Goal: Information Seeking & Learning: Learn about a topic

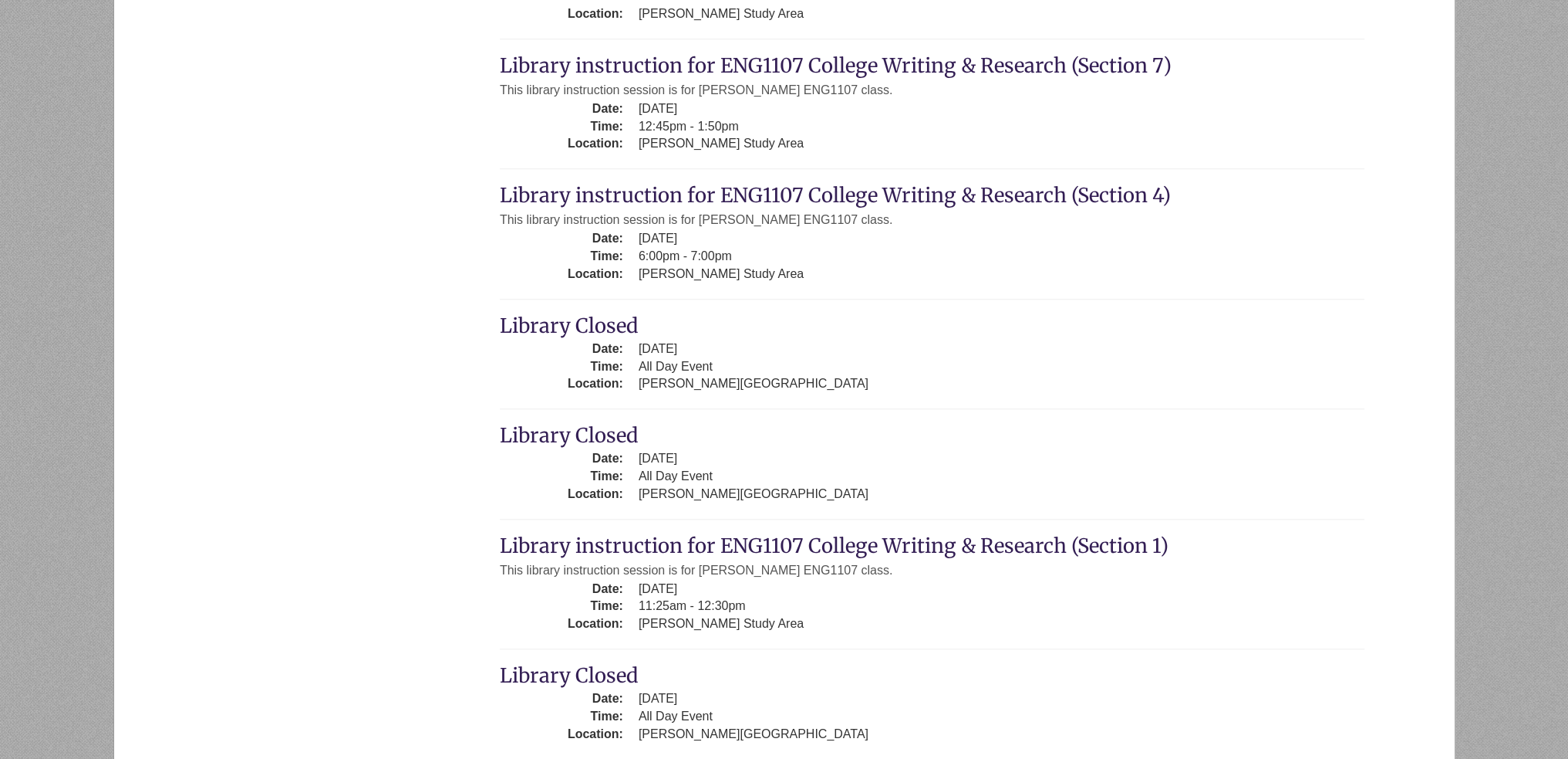
scroll to position [2083, 0]
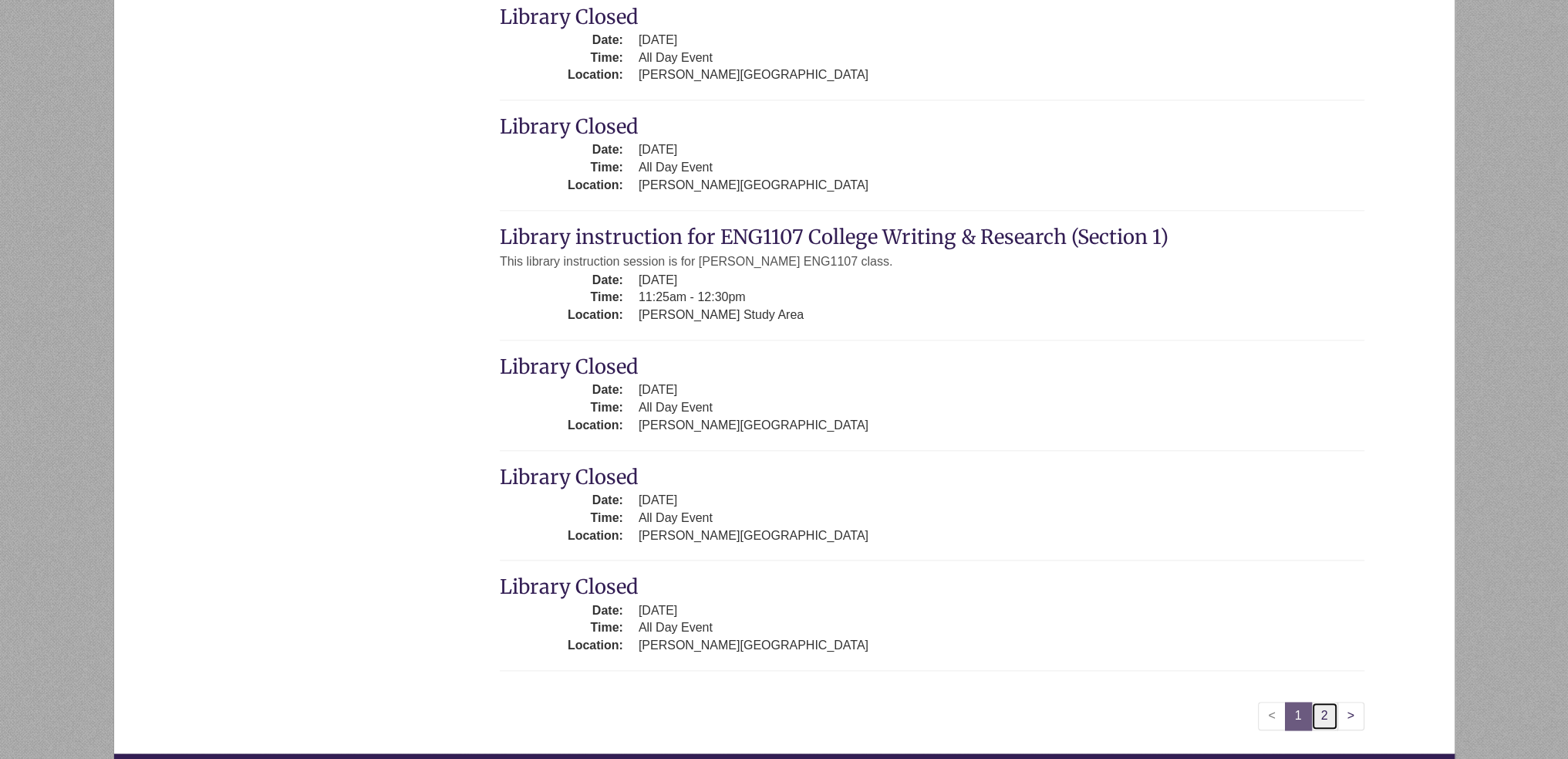
click at [1321, 709] on link "2" at bounding box center [1325, 716] width 27 height 28
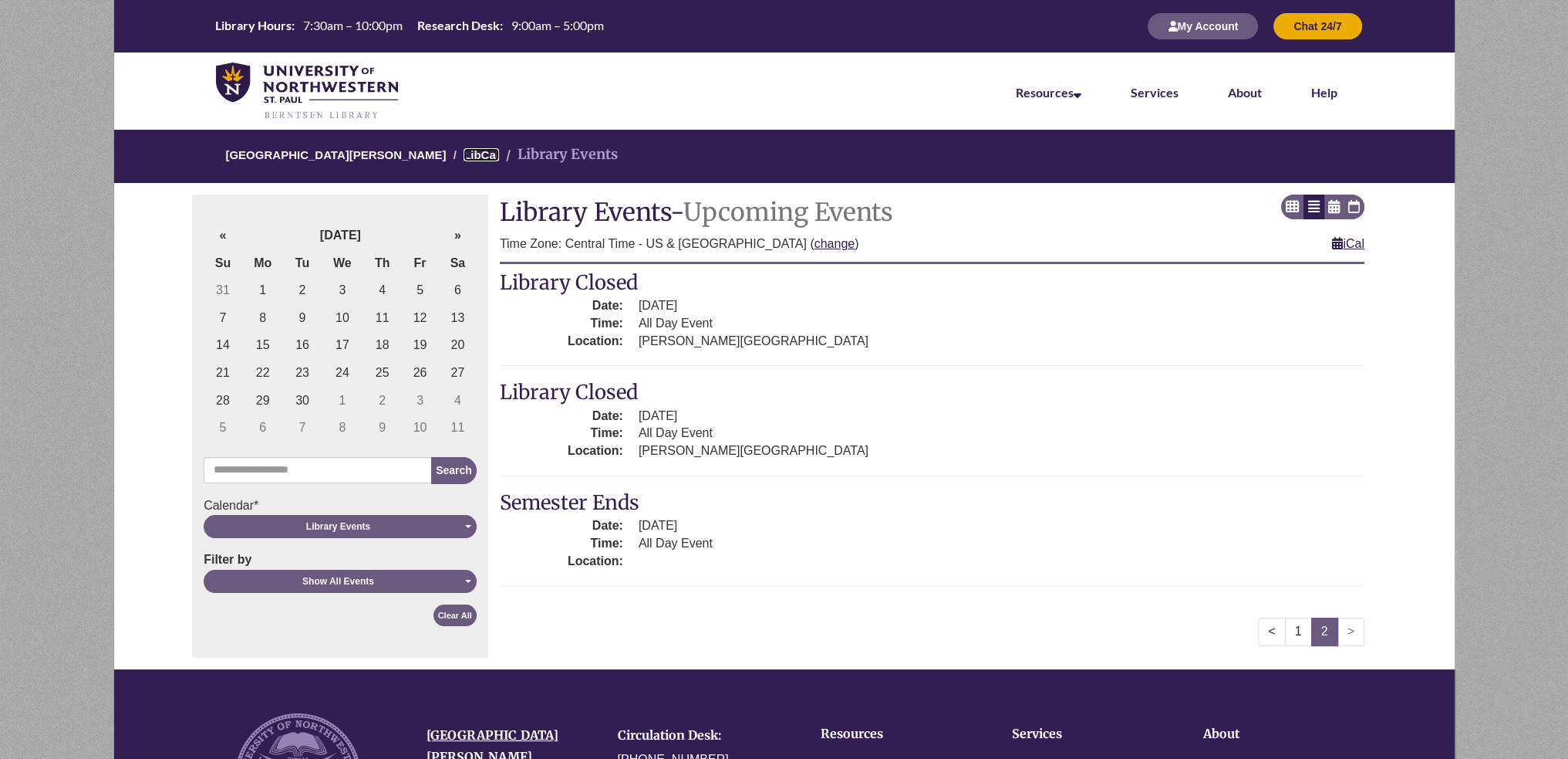
click at [463, 150] on link "LibCal" at bounding box center [481, 155] width 36 height 13
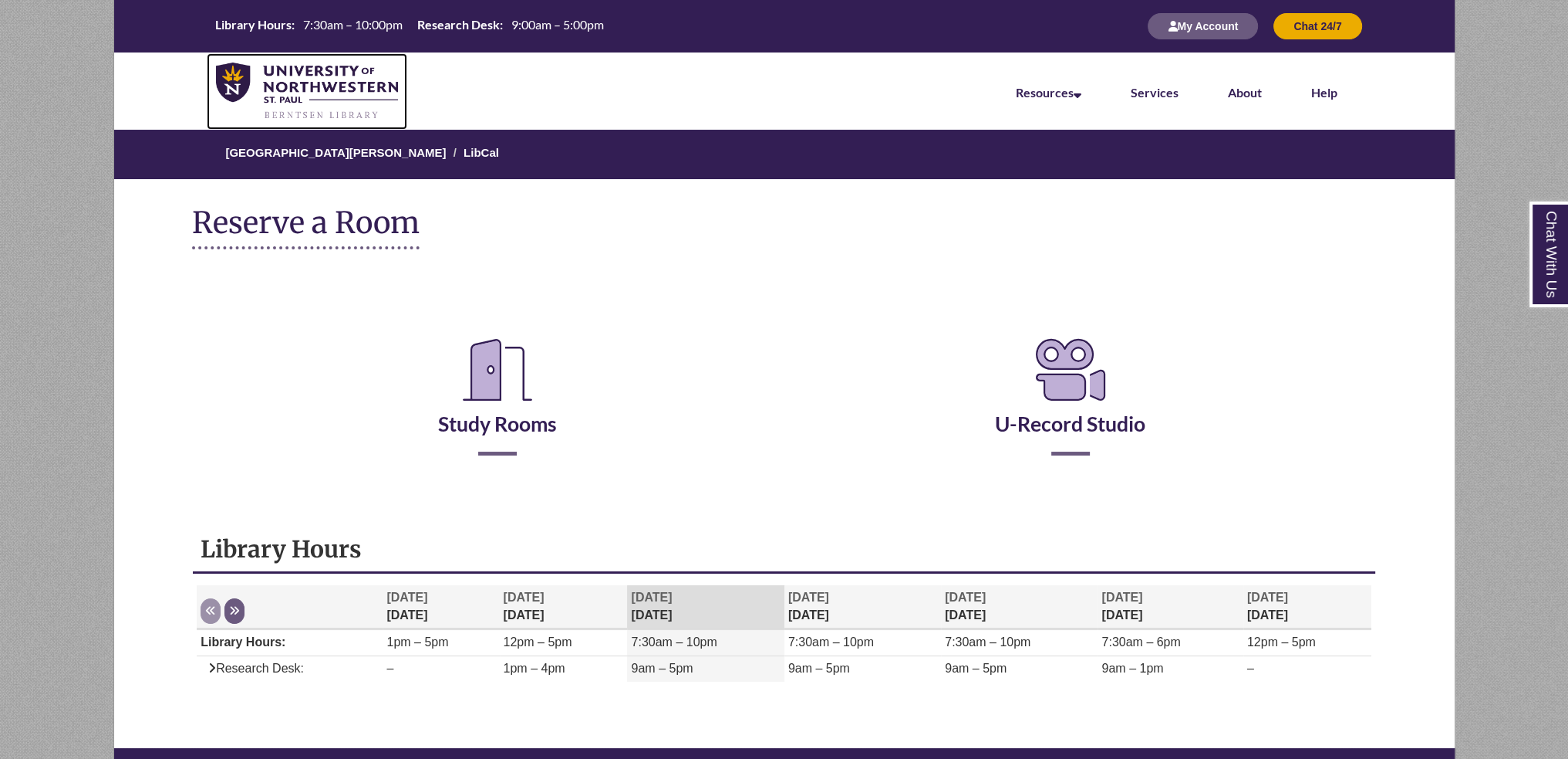
click at [348, 76] on img at bounding box center [308, 91] width 183 height 58
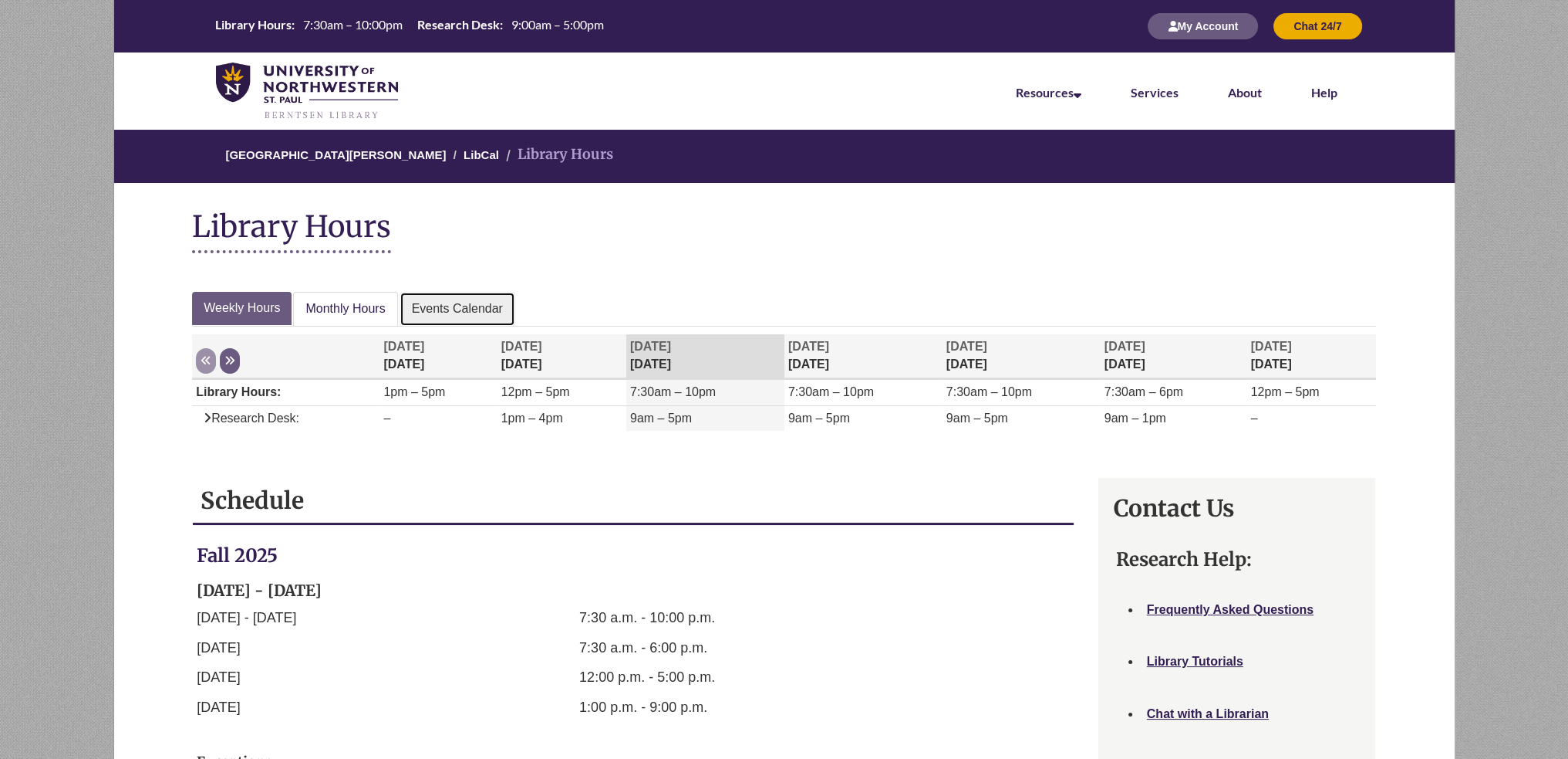
click at [445, 293] on link "Events Calendar" at bounding box center [457, 309] width 116 height 35
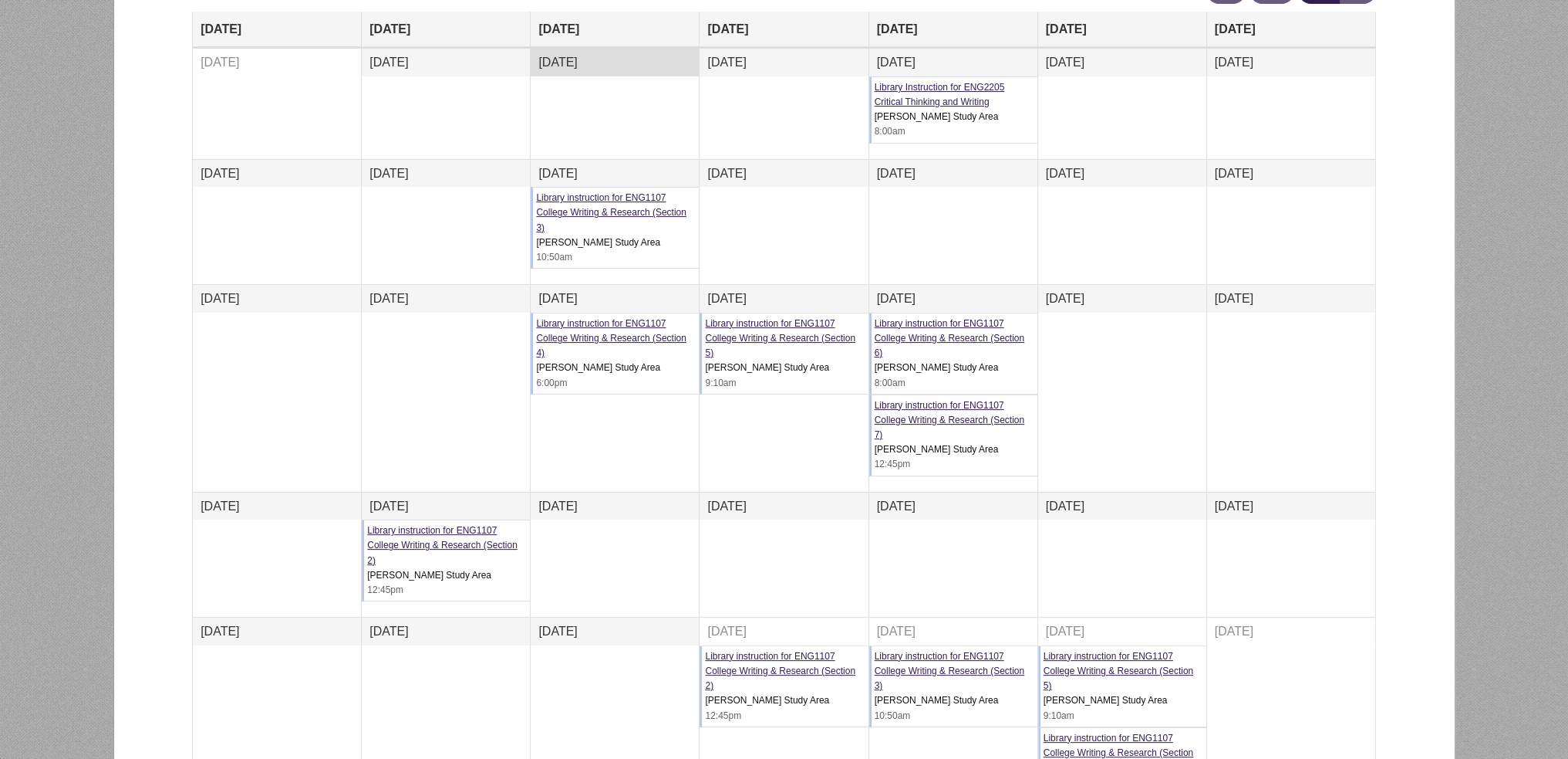
scroll to position [77, 0]
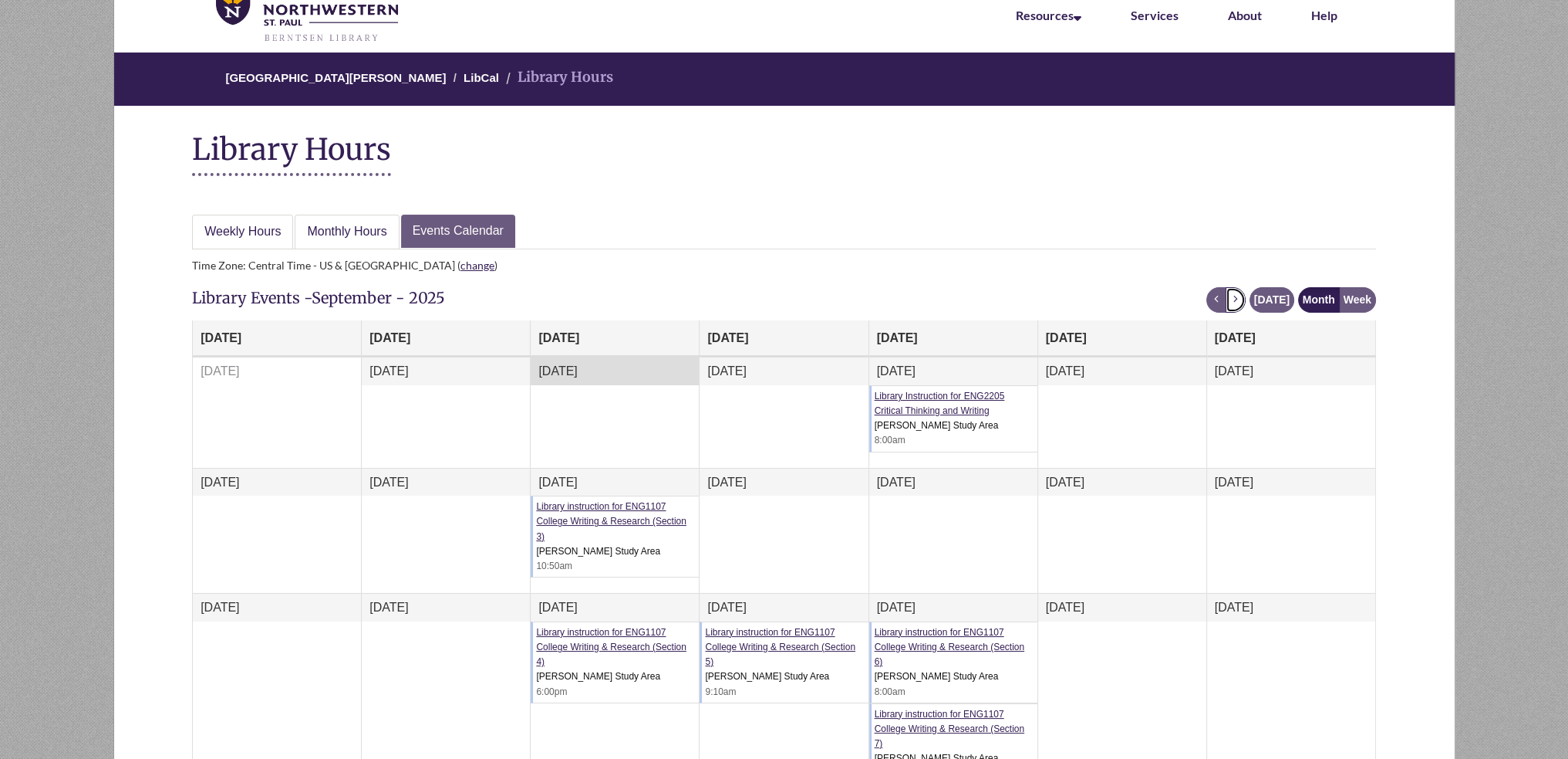
click at [1237, 301] on span "next" at bounding box center [1235, 298] width 10 height 10
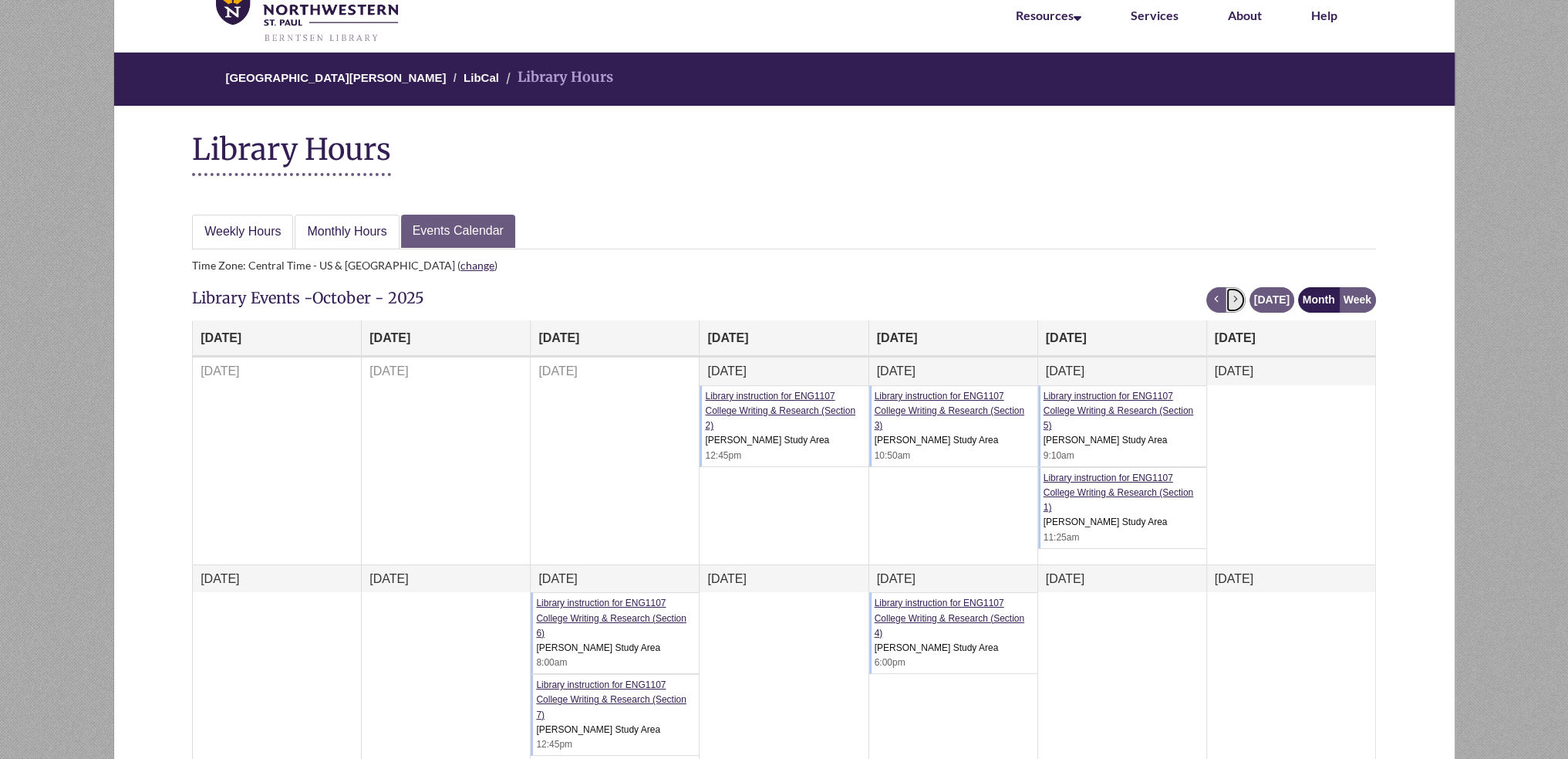
scroll to position [0, 0]
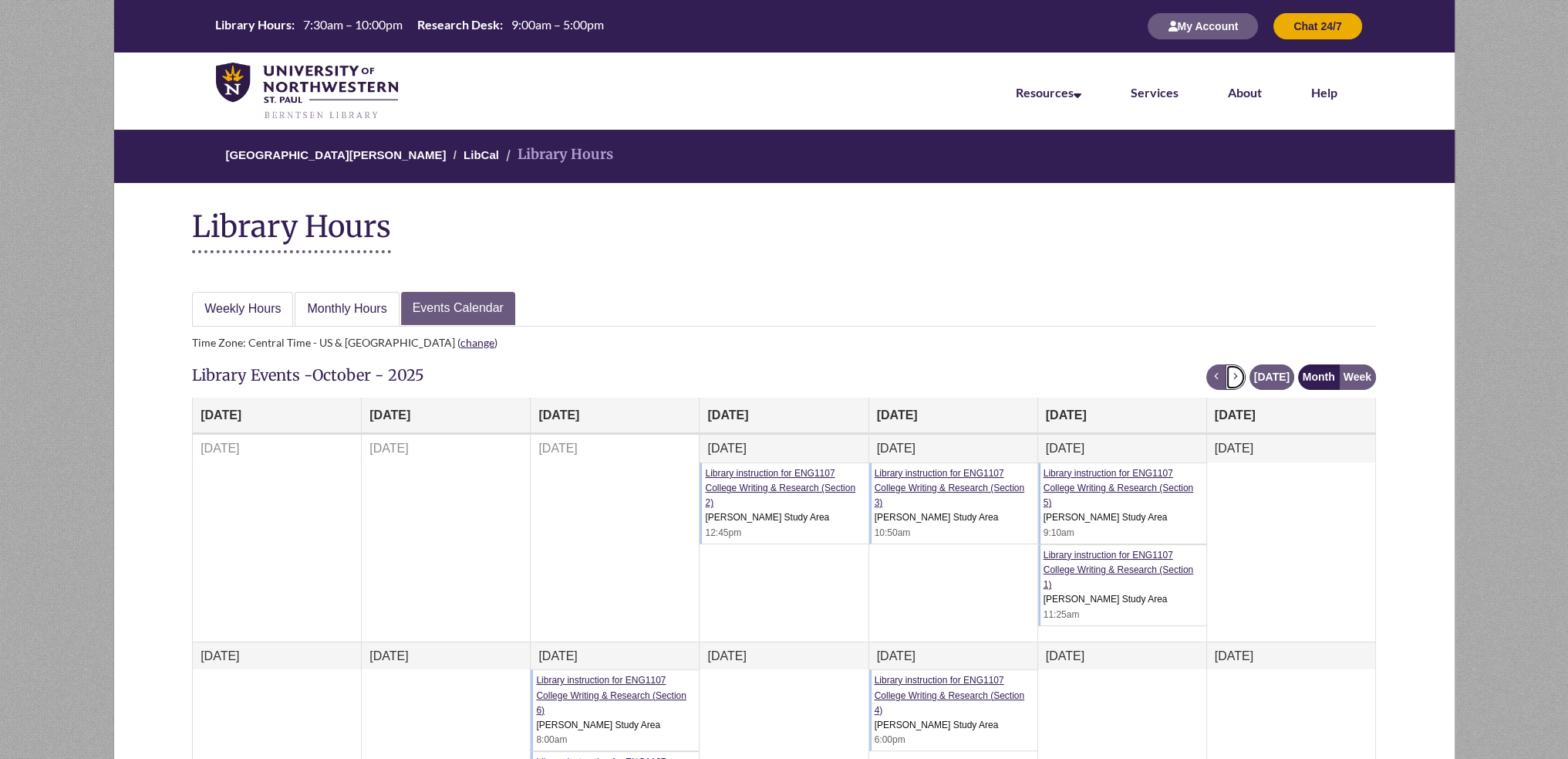
click at [1245, 373] on button "next" at bounding box center [1235, 377] width 20 height 25
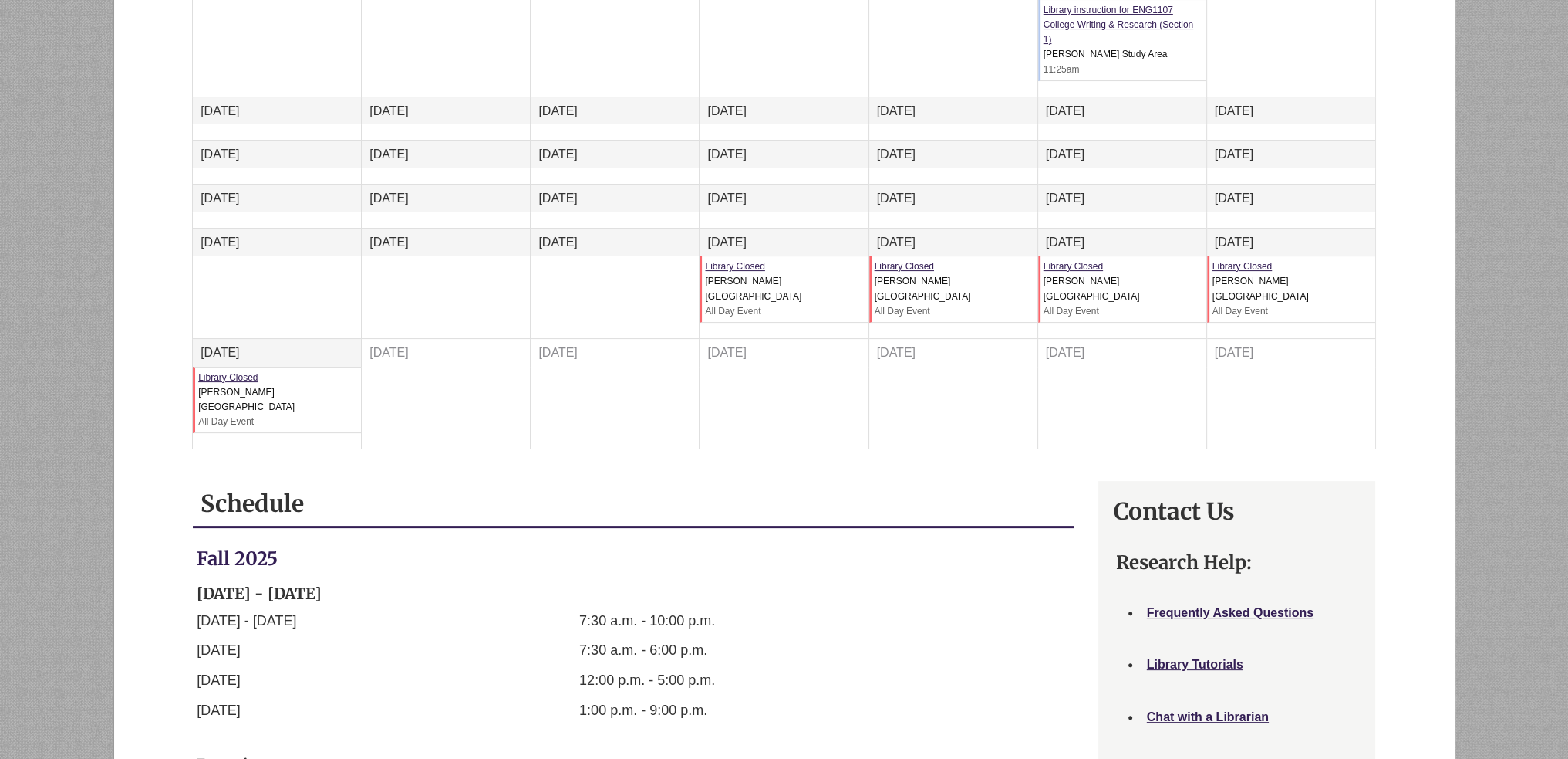
scroll to position [155, 0]
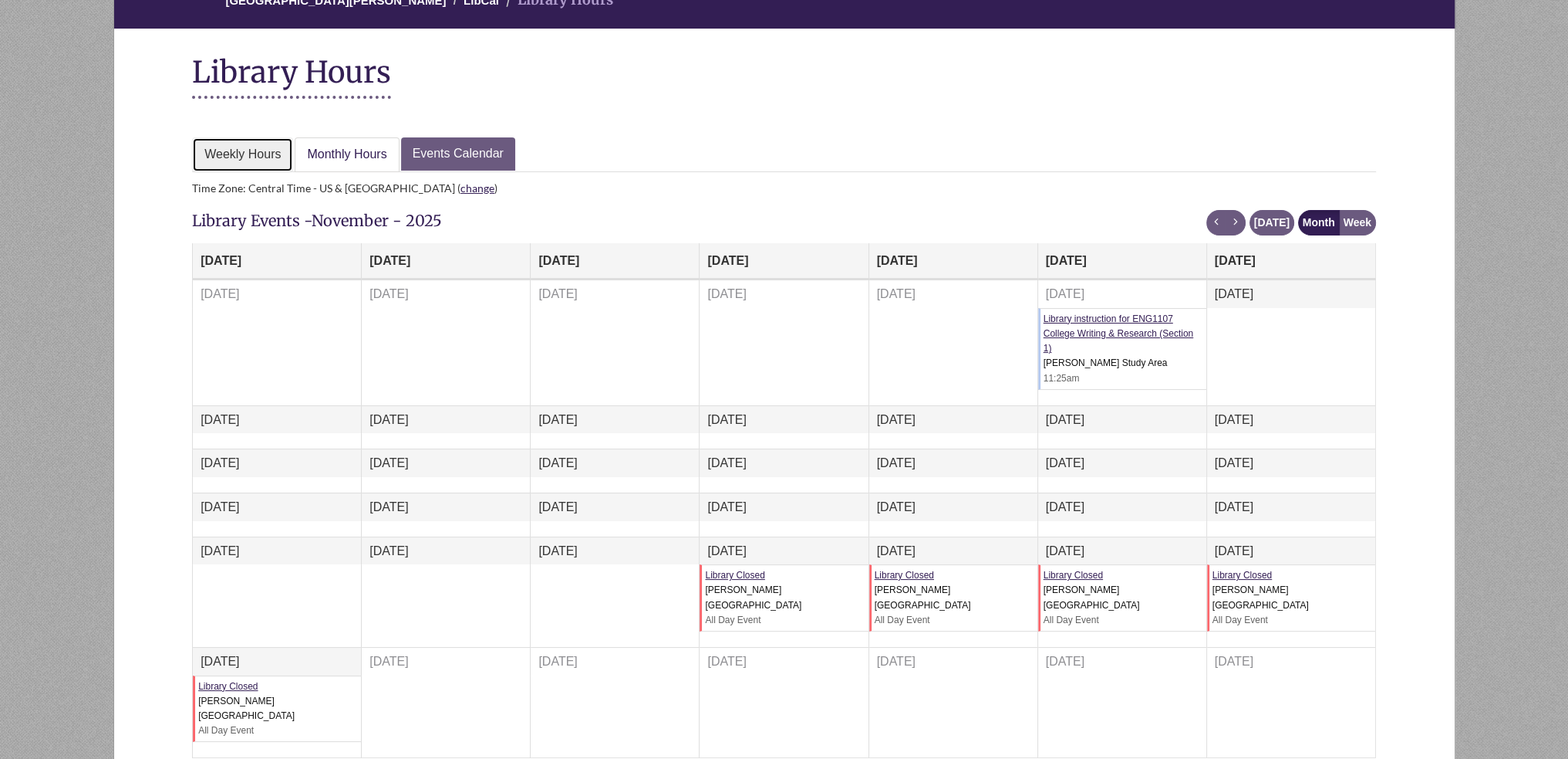
click at [213, 146] on link "Weekly Hours" at bounding box center [242, 155] width 101 height 35
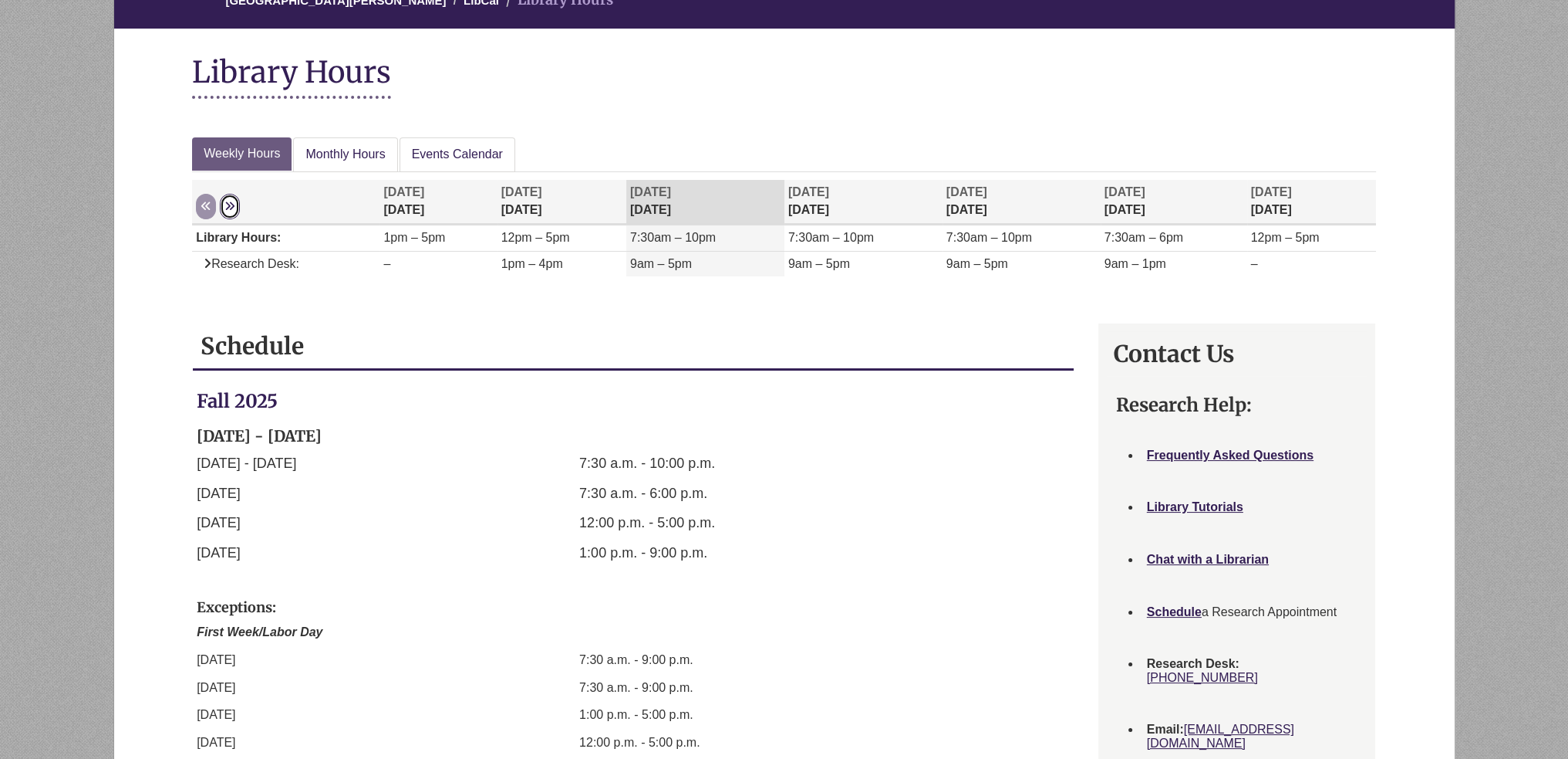
click at [233, 197] on button "Next" at bounding box center [229, 206] width 20 height 25
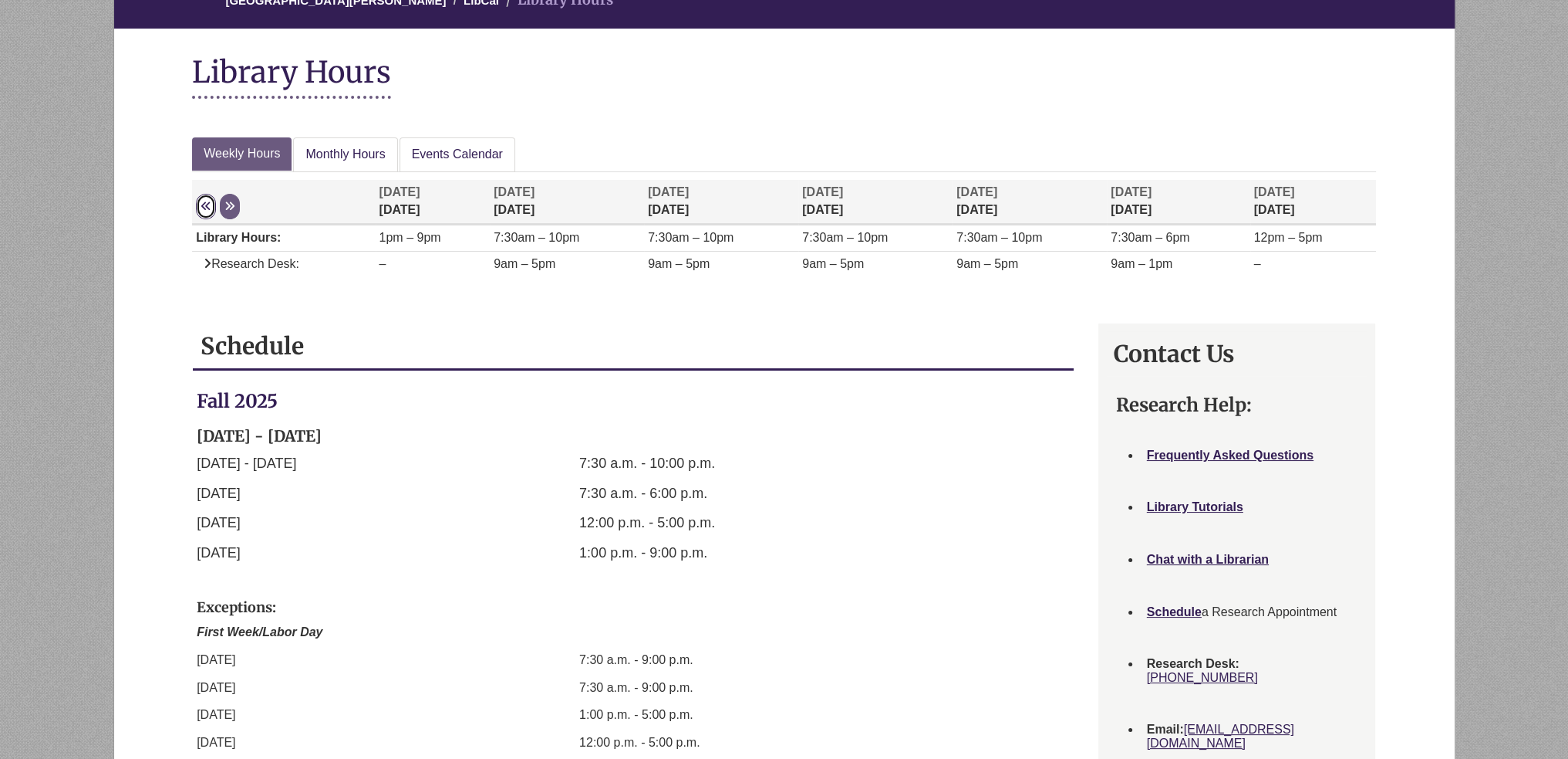
click at [213, 202] on button "Previous" at bounding box center [206, 206] width 20 height 25
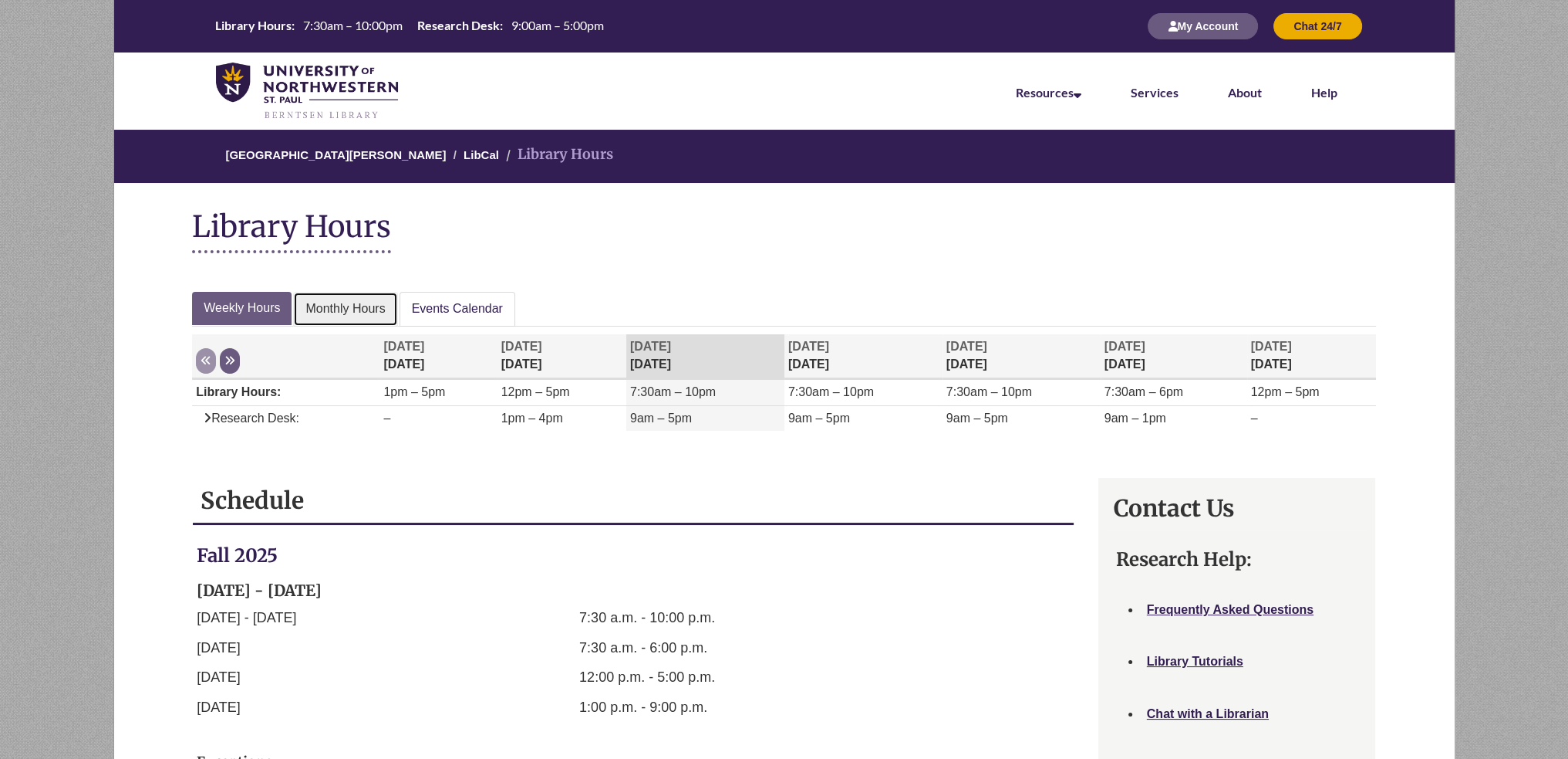
click at [375, 312] on link "Monthly Hours" at bounding box center [345, 309] width 104 height 35
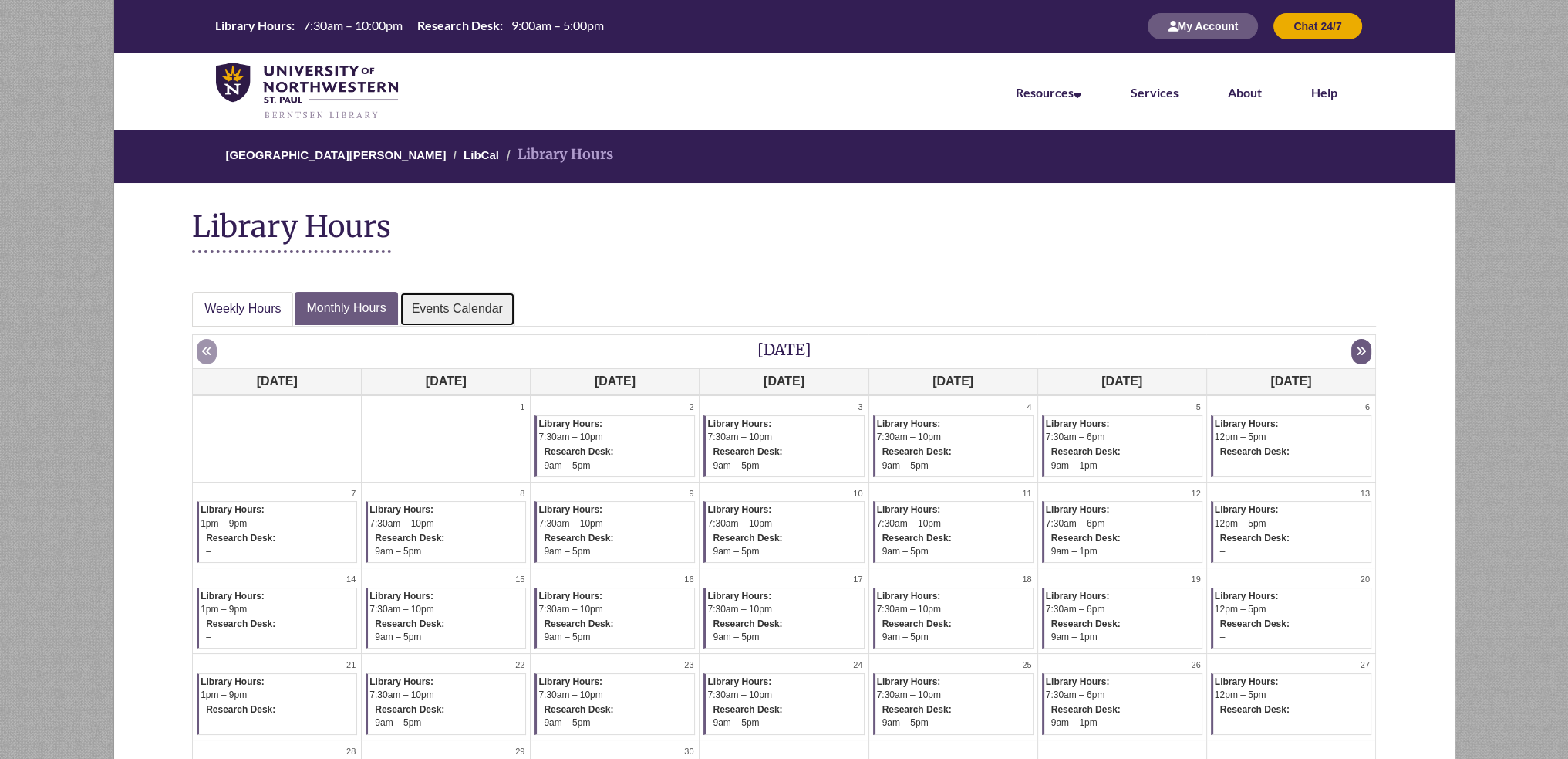
click at [484, 298] on link "Events Calendar" at bounding box center [457, 309] width 116 height 35
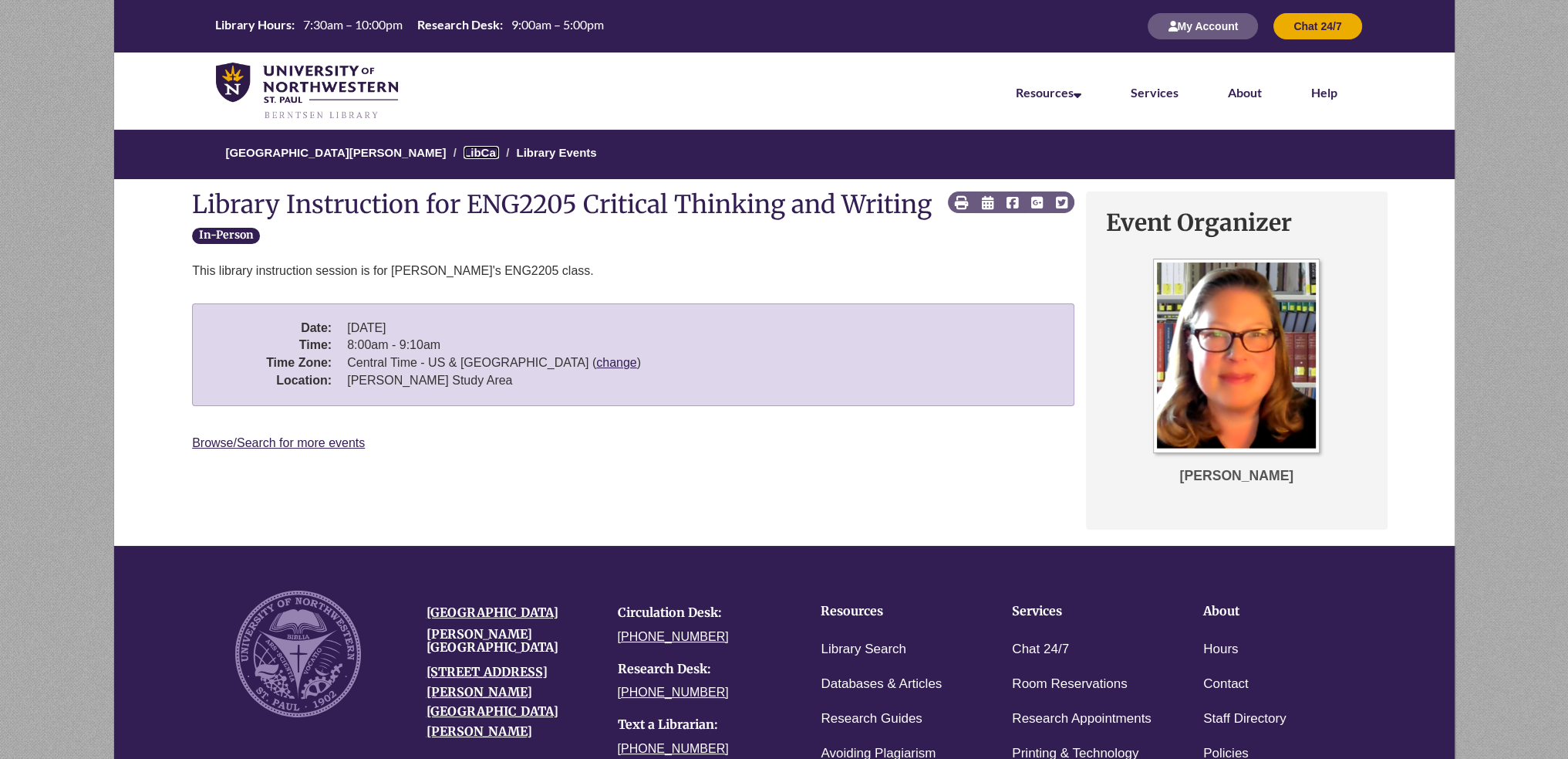
click at [466, 155] on link "LibCal" at bounding box center [481, 153] width 36 height 13
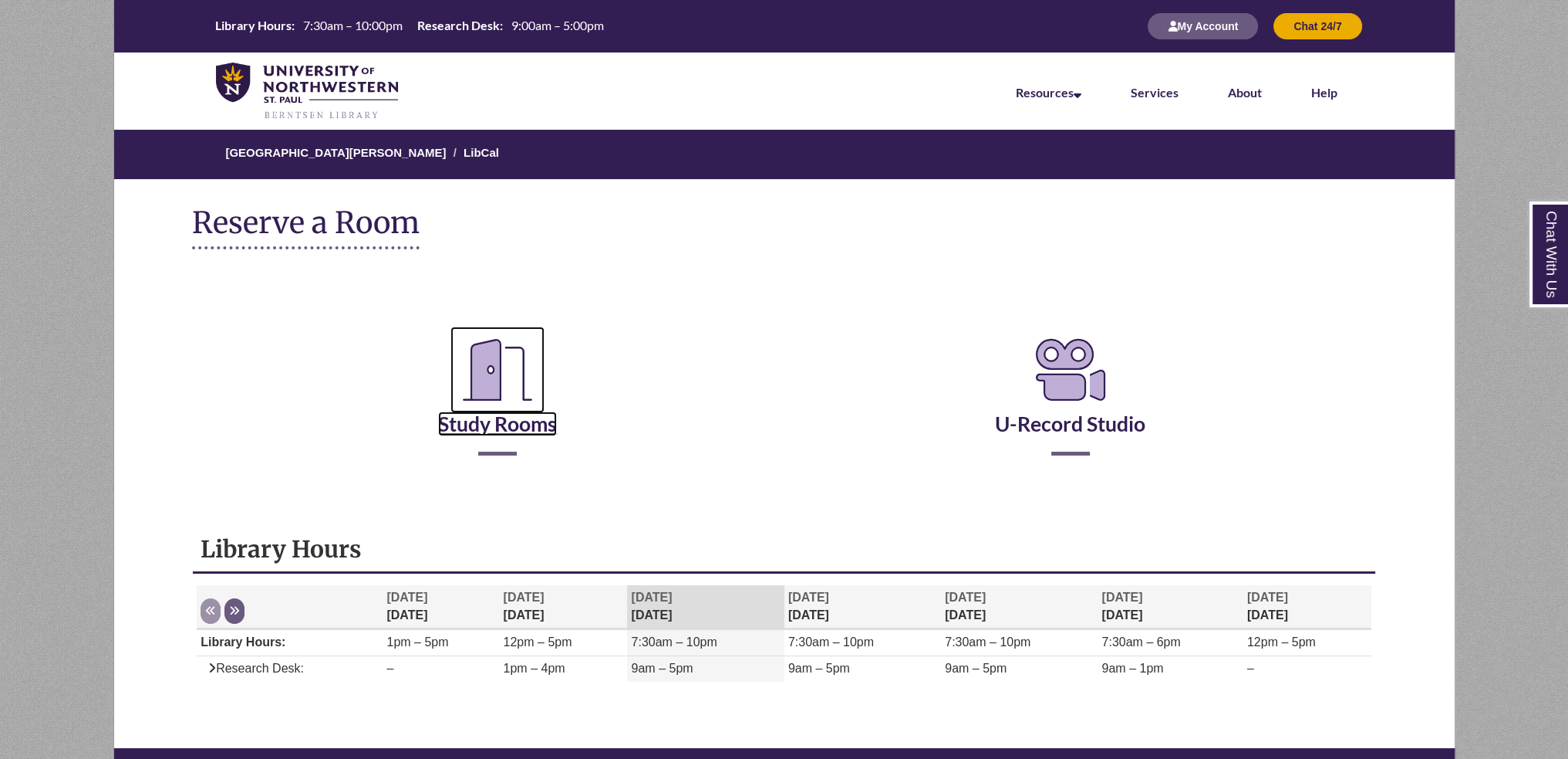
click at [512, 430] on link "Study Rooms" at bounding box center [497, 404] width 119 height 63
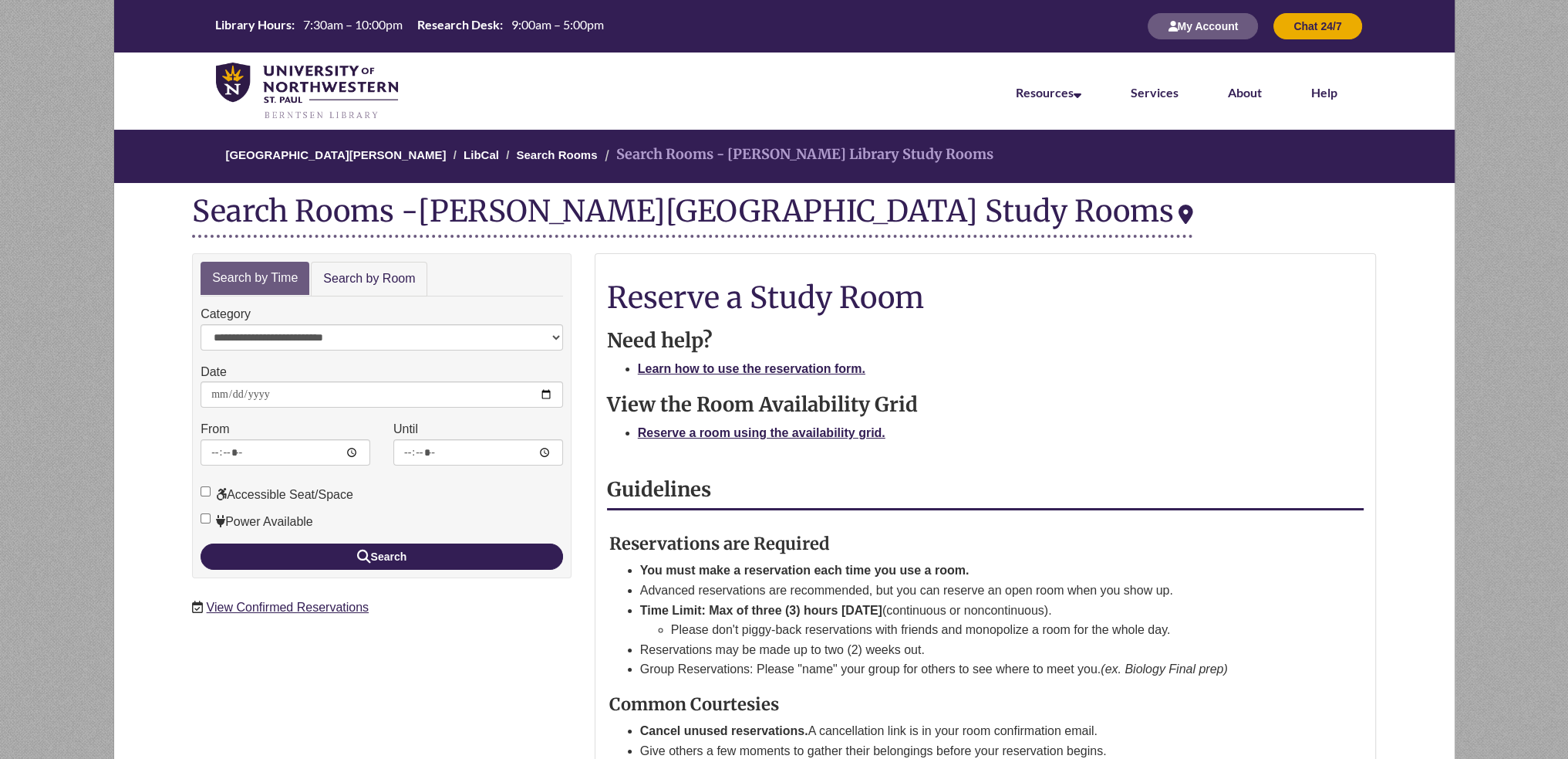
click at [371, 8] on div "Library Hours: 7:30am – 10:00pm Research Desk: 9:00am – 5:00pm My Account Chat …" at bounding box center [784, 26] width 1341 height 53
click at [370, 24] on span "7:30am – 10:00pm" at bounding box center [352, 25] width 99 height 15
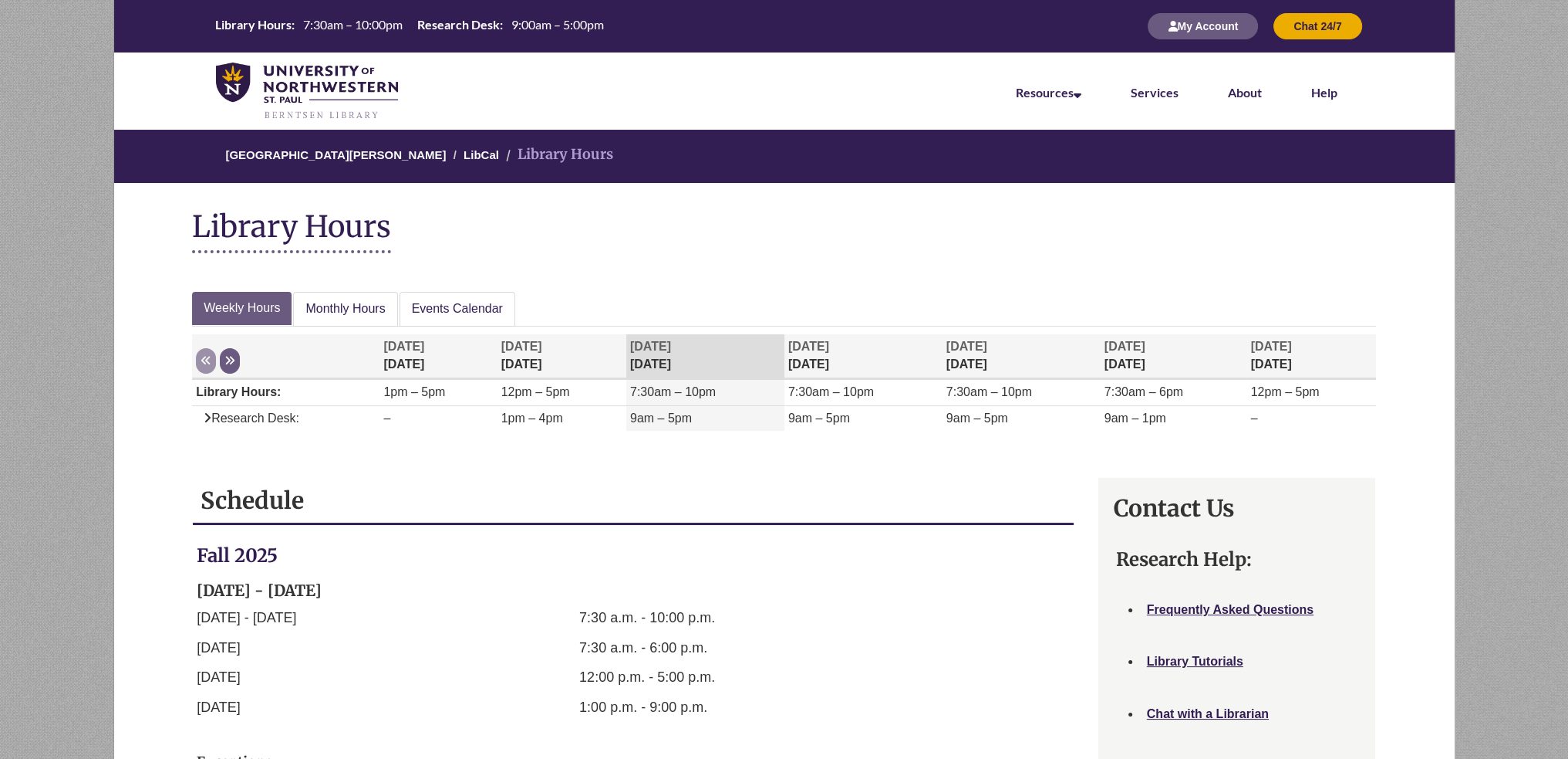
click at [455, 329] on div "Display of Opening hours Previous Next Aug 31 Sunday Sep 01 Monday Sep 02 Tuesd…" at bounding box center [784, 390] width 1184 height 127
click at [459, 312] on link "Events Calendar" at bounding box center [457, 309] width 116 height 35
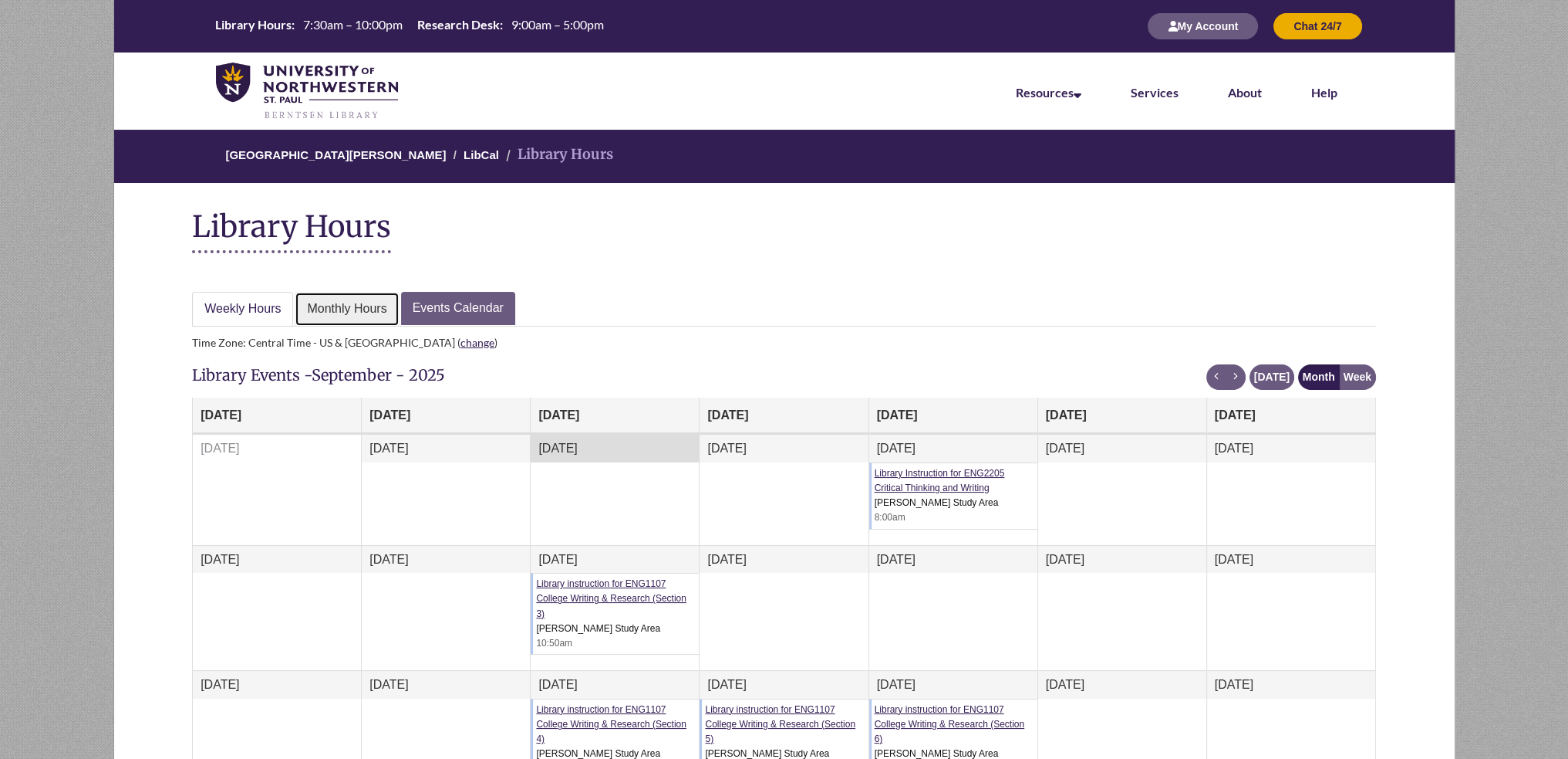
click at [295, 312] on link "Monthly Hours" at bounding box center [346, 309] width 104 height 35
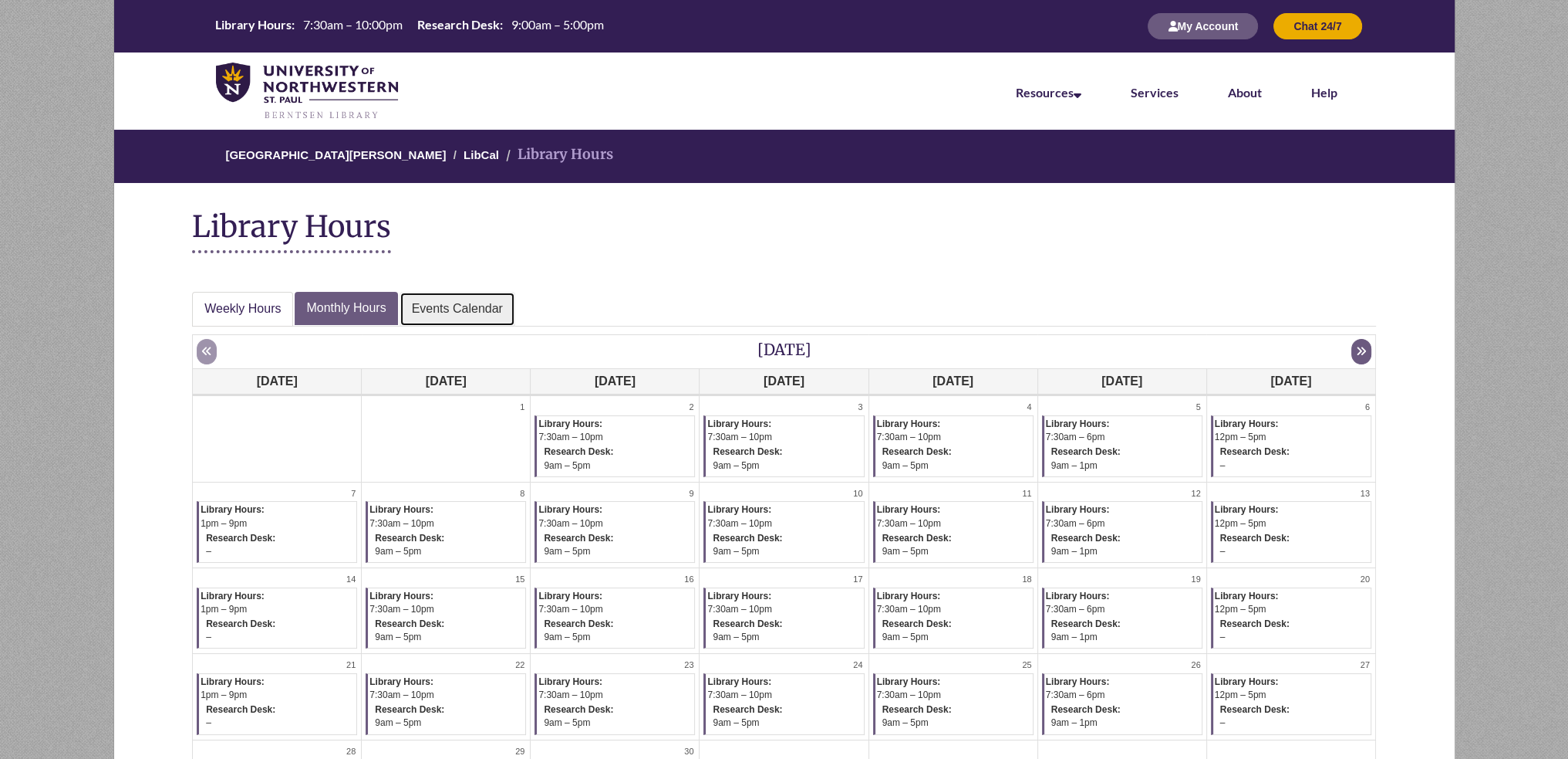
click at [494, 319] on link "Events Calendar" at bounding box center [457, 309] width 116 height 35
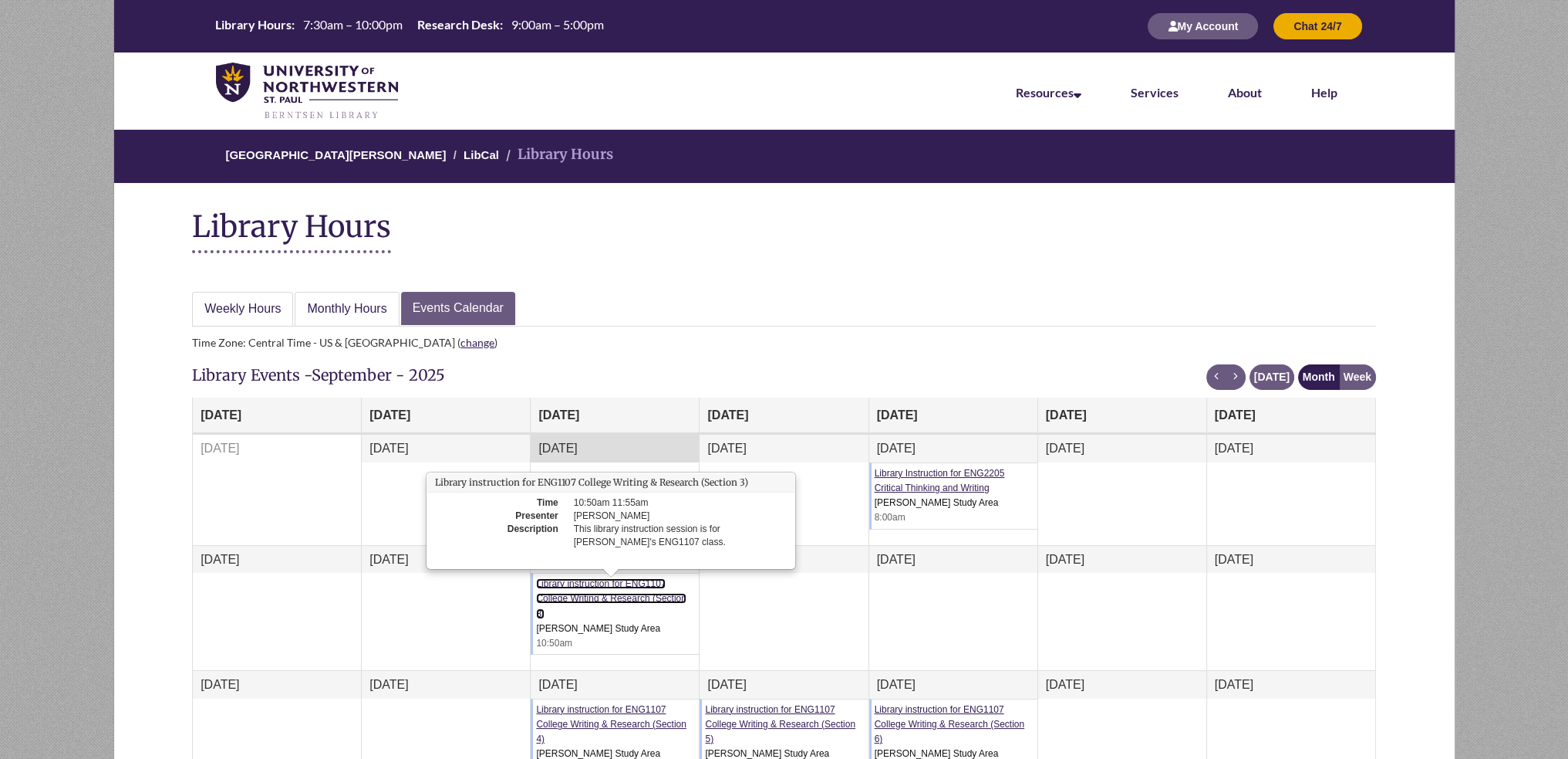
click at [579, 593] on link "Library instruction for ENG1107 College Writing & Research (Section 3)" at bounding box center [610, 598] width 150 height 41
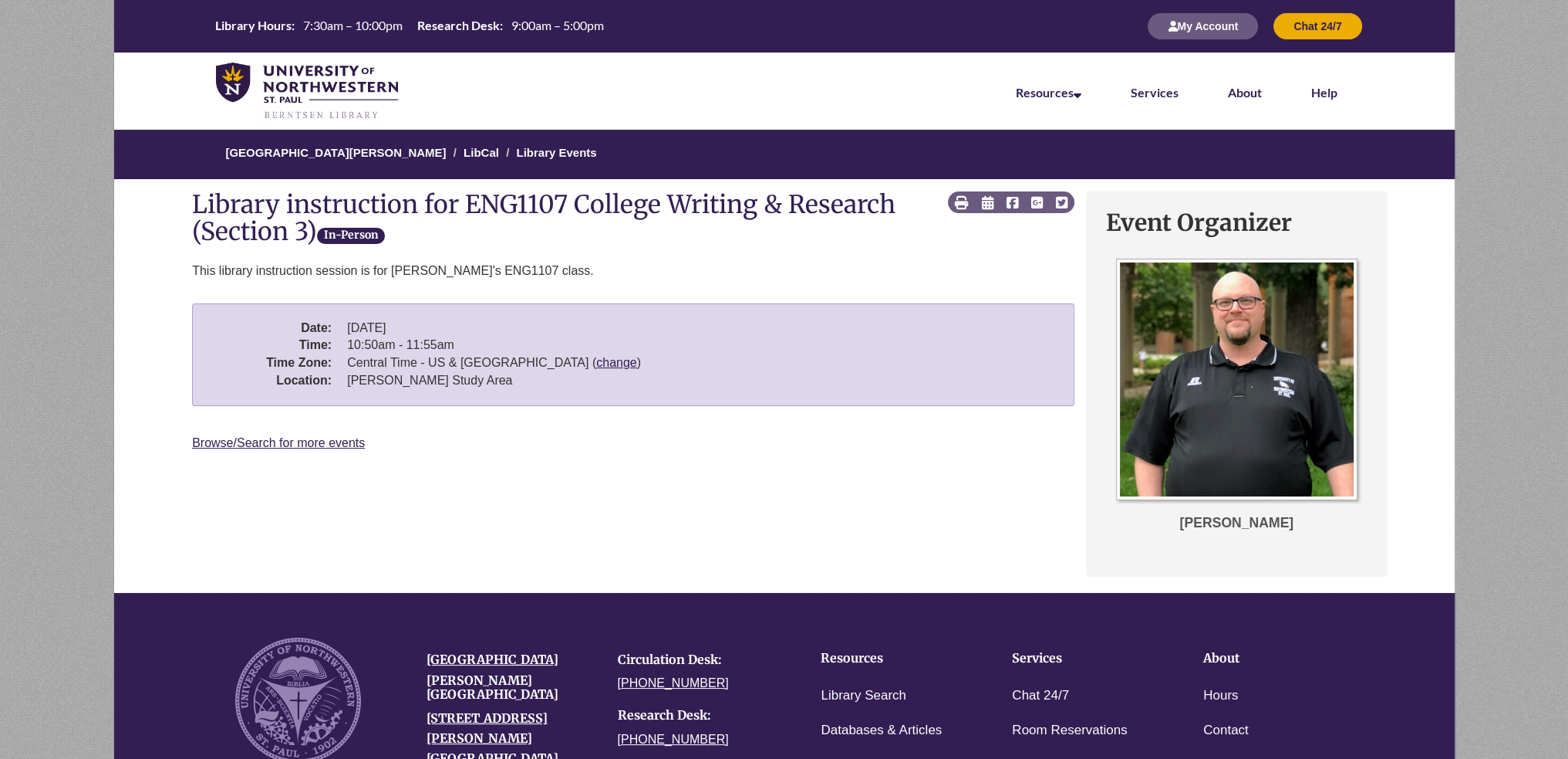
click at [595, 548] on div "Event box Print the page Add to a Calendar using iCal Share page on Facebook Th…" at bounding box center [783, 388] width 1207 height 408
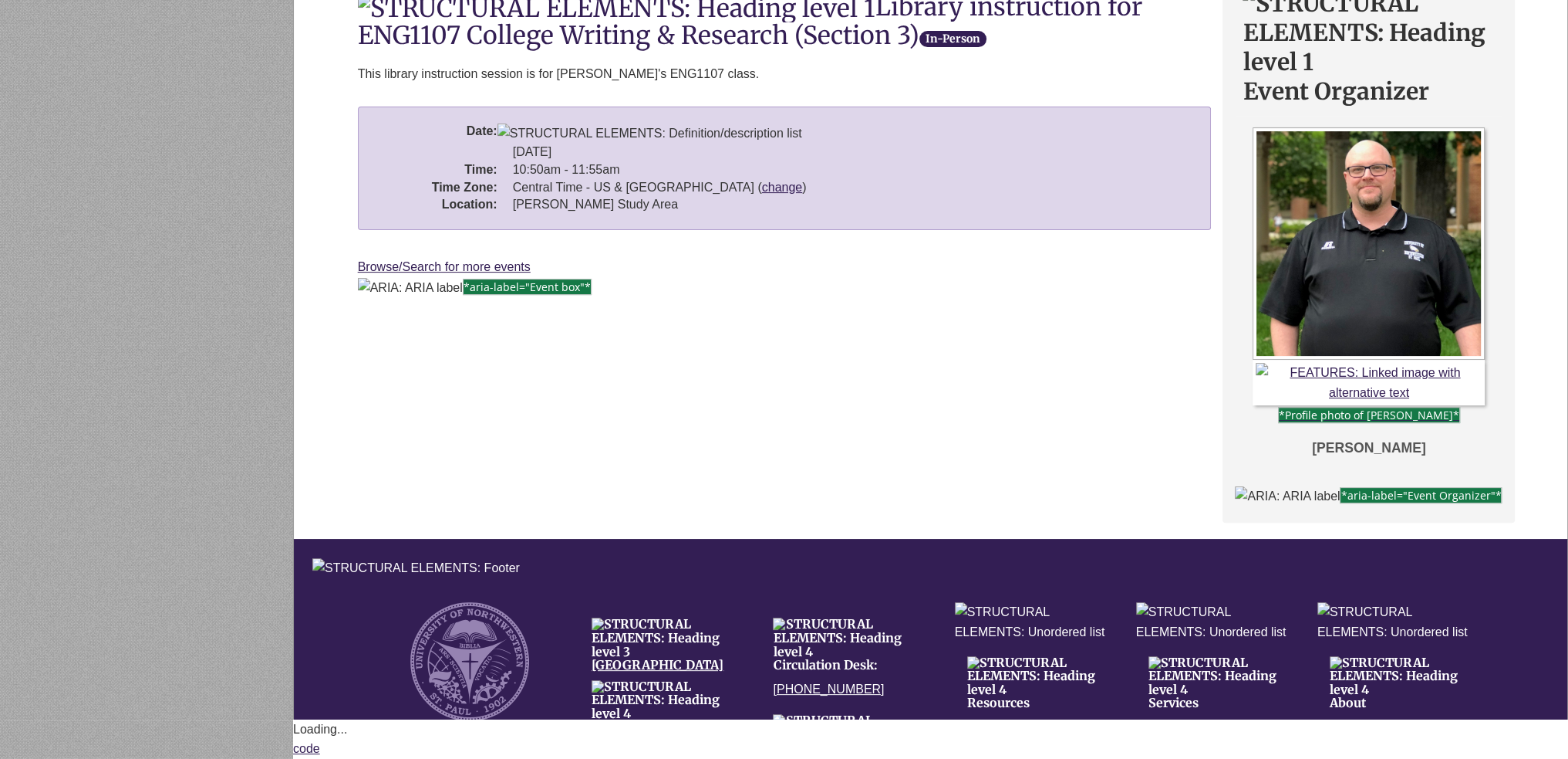
scroll to position [251, 0]
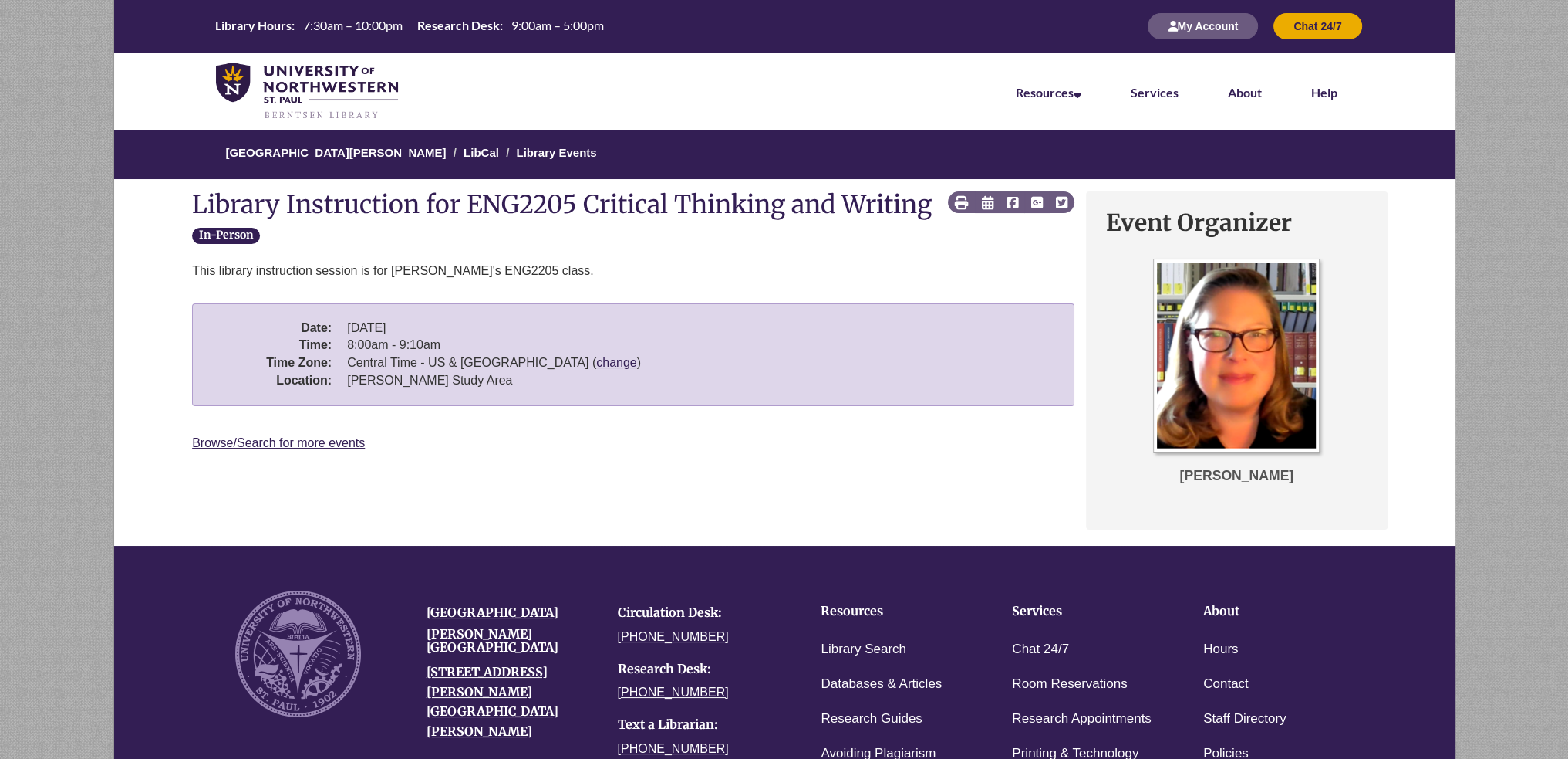
click at [1150, 346] on div "Event Organizer" at bounding box center [1236, 356] width 254 height 194
click at [1169, 358] on img "Event Organizer" at bounding box center [1236, 356] width 167 height 194
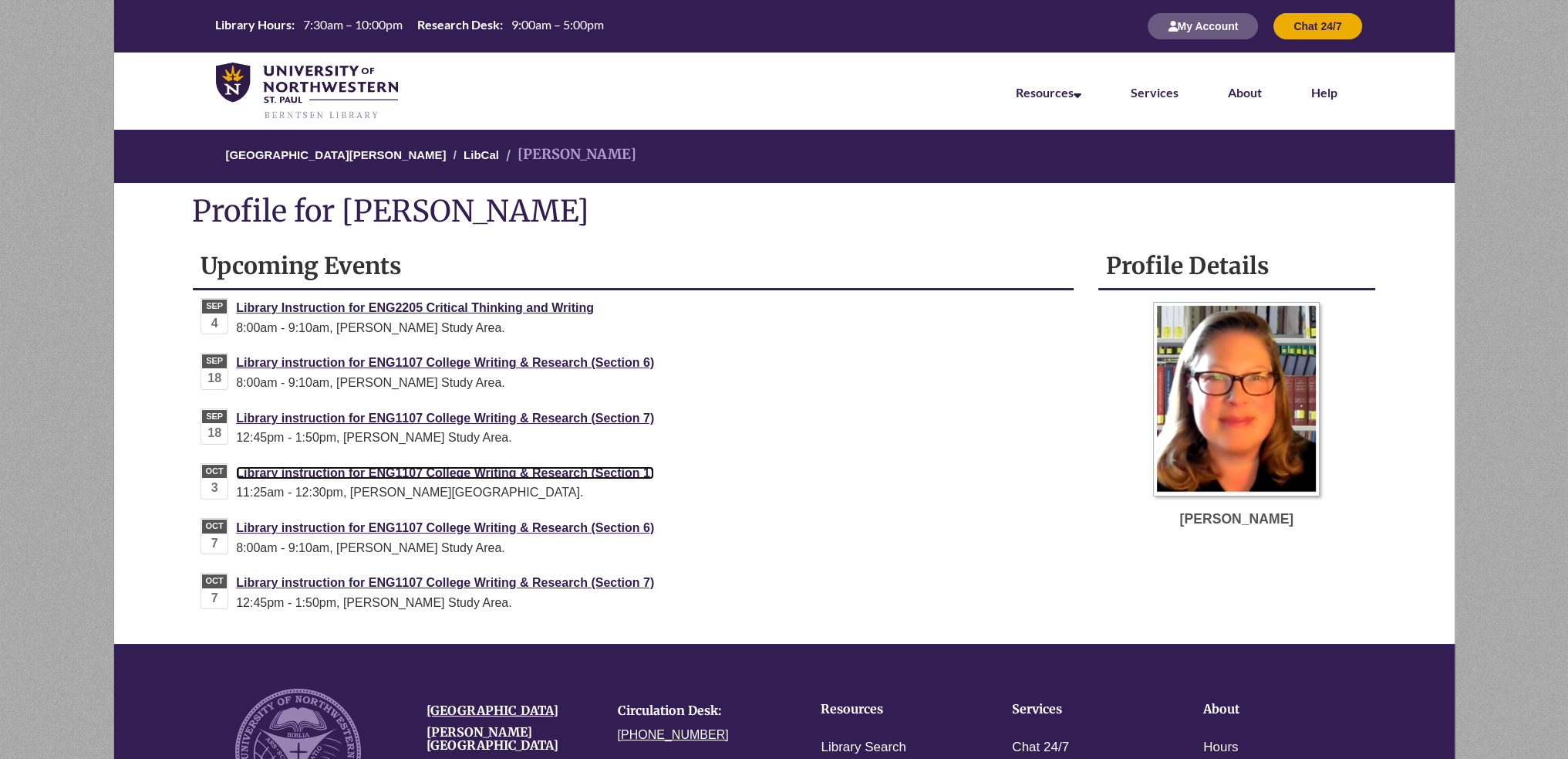
click at [586, 466] on link "Library instruction for ENG1107 College Writing & Research (Section 1)" at bounding box center [444, 473] width 418 height 13
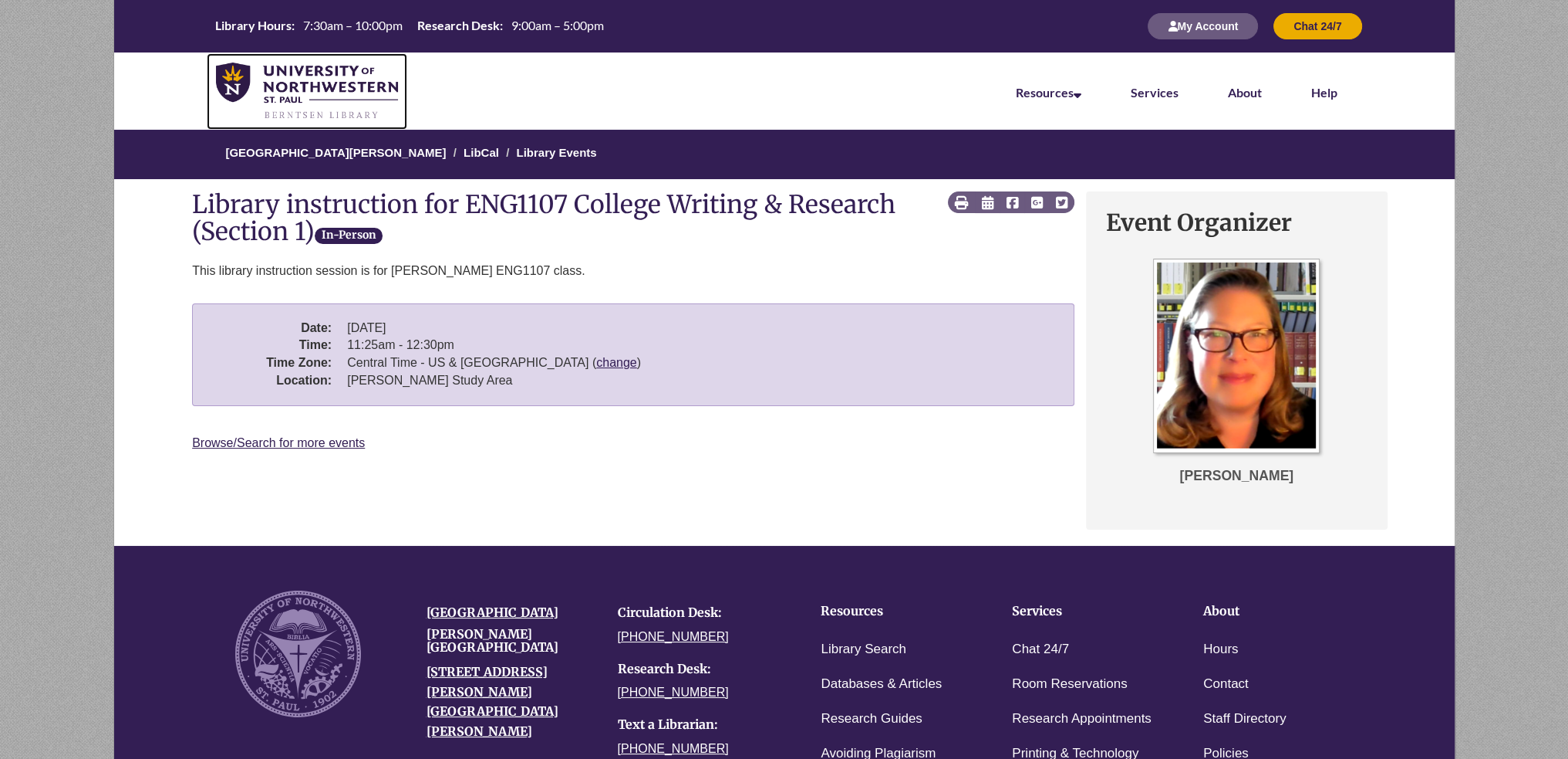
click at [302, 110] on img at bounding box center [308, 91] width 183 height 58
